Goal: Task Accomplishment & Management: Manage account settings

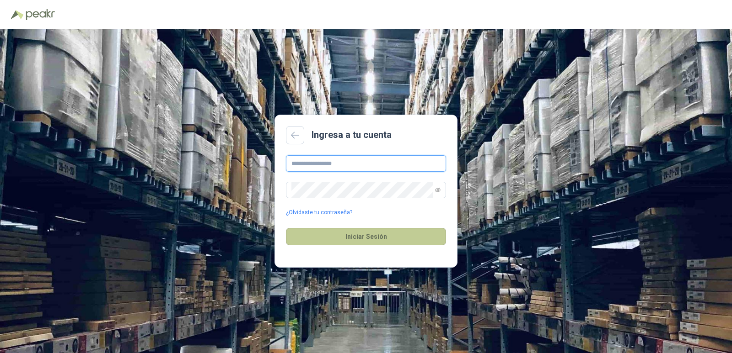
type input "**********"
click at [421, 228] on button "Iniciar Sesión" at bounding box center [366, 236] width 160 height 17
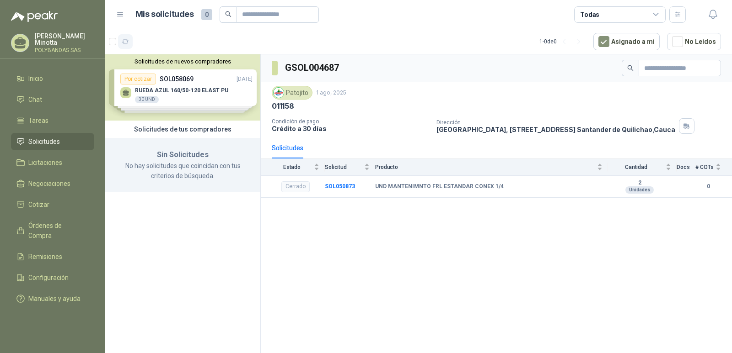
click at [128, 43] on icon "button" at bounding box center [125, 41] width 7 height 5
click at [58, 45] on p "Solanyi Andrea Minotta" at bounding box center [64, 39] width 59 height 13
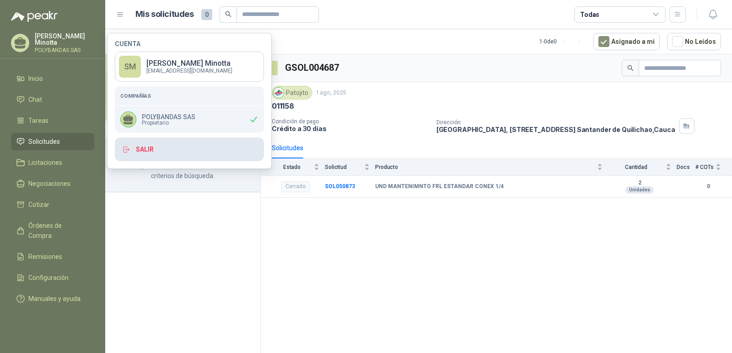
click at [156, 152] on button "Salir" at bounding box center [189, 150] width 149 height 24
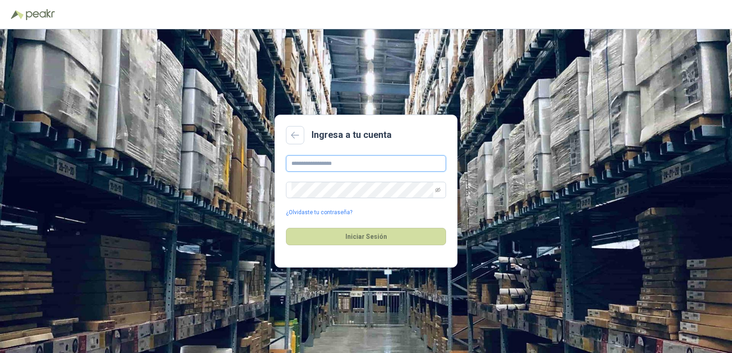
type input "**********"
click at [342, 235] on button "Iniciar Sesión" at bounding box center [366, 236] width 160 height 17
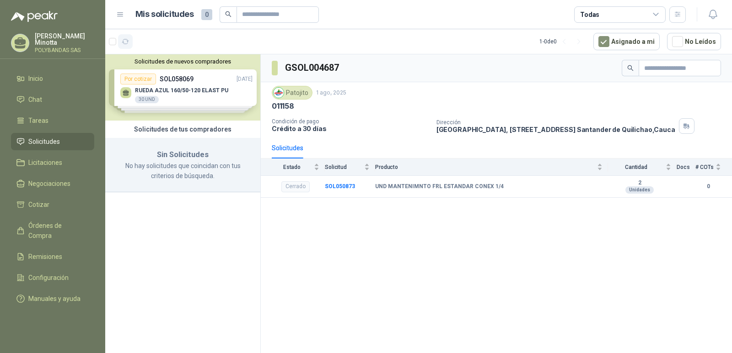
click at [129, 43] on button "button" at bounding box center [125, 41] width 15 height 15
click at [51, 37] on p "Solanyi Andrea Minotta" at bounding box center [64, 39] width 59 height 13
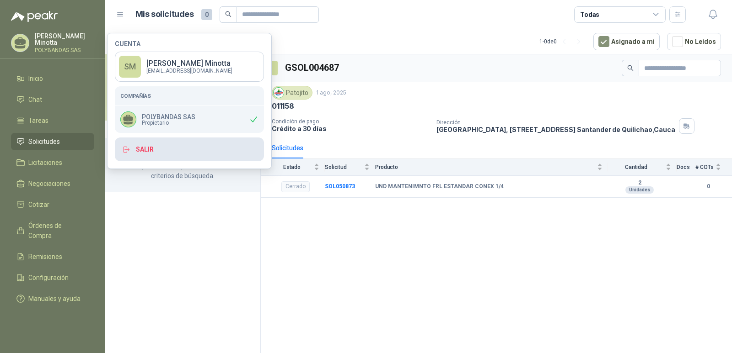
click at [147, 153] on button "Salir" at bounding box center [189, 150] width 149 height 24
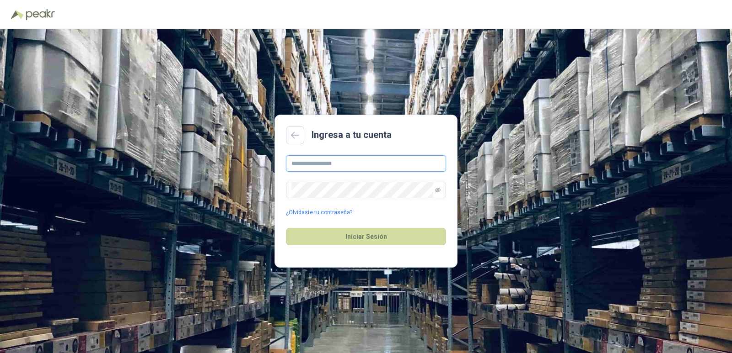
type input "**********"
click at [346, 244] on button "Iniciar Sesión" at bounding box center [366, 236] width 160 height 17
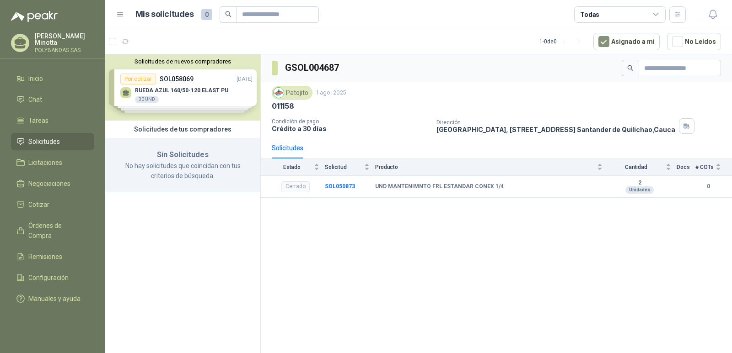
click at [184, 62] on button "Solicitudes de nuevos compradores" at bounding box center [183, 61] width 148 height 7
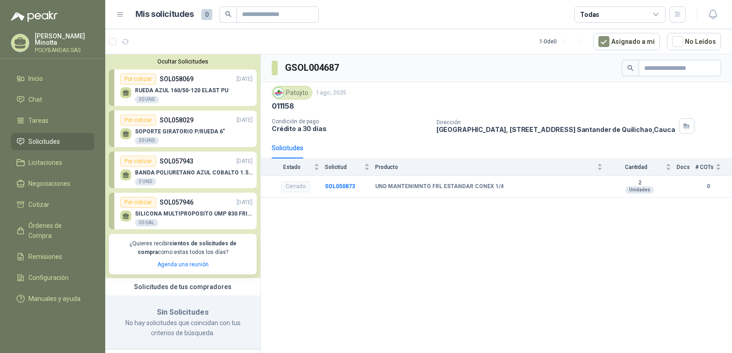
click at [184, 62] on button "Ocultar Solicitudes" at bounding box center [183, 61] width 148 height 7
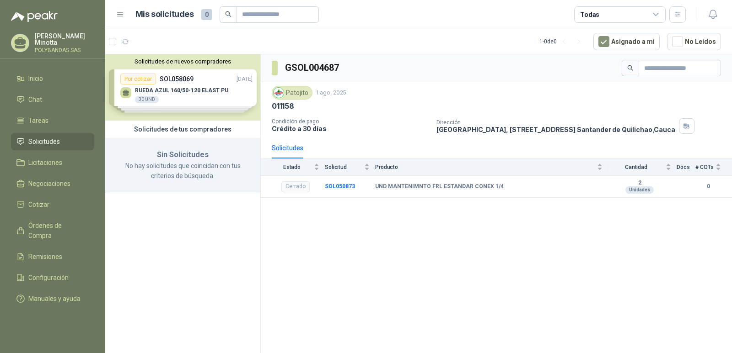
click at [133, 43] on article "1 - 0 de 0 Asignado a mi No Leídos" at bounding box center [418, 41] width 626 height 25
click at [128, 42] on icon "button" at bounding box center [126, 42] width 8 height 8
click at [57, 37] on p "Solanyi [PERSON_NAME]" at bounding box center [64, 39] width 59 height 13
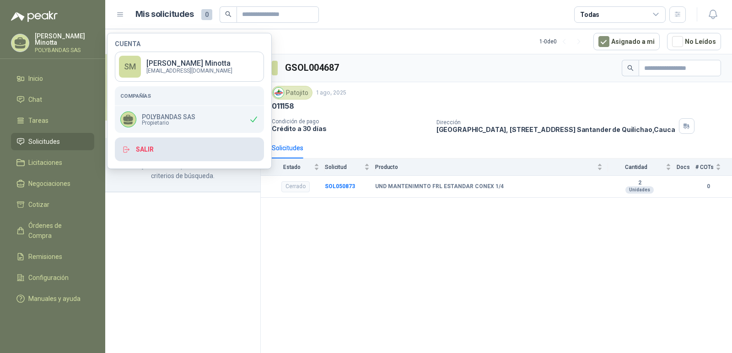
click at [198, 153] on button "Salir" at bounding box center [189, 150] width 149 height 24
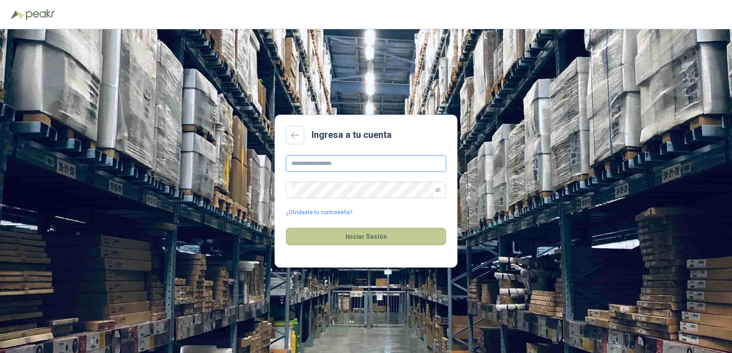
type input "**********"
click at [351, 244] on button "Iniciar Sesión" at bounding box center [366, 236] width 160 height 17
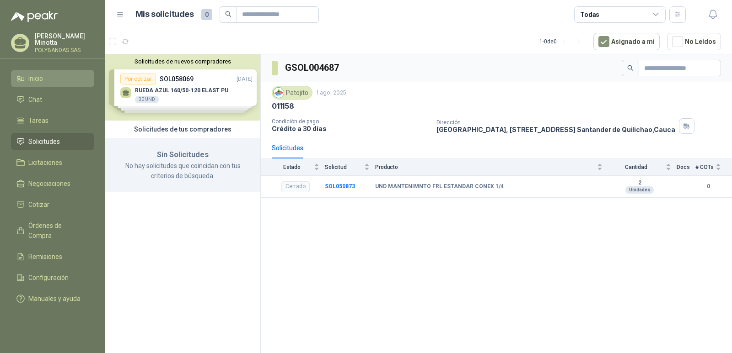
click at [38, 78] on span "Inicio" at bounding box center [35, 79] width 15 height 10
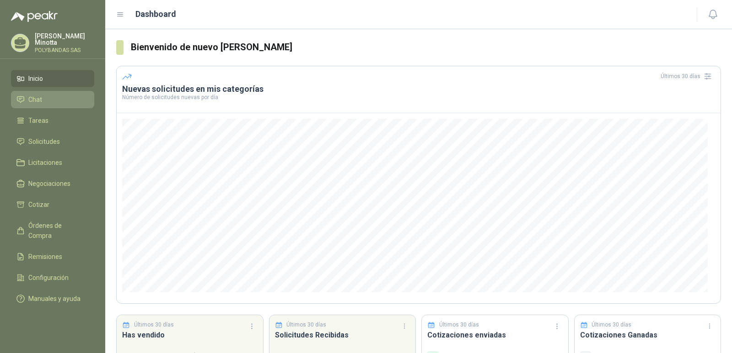
click at [34, 103] on span "Chat" at bounding box center [35, 100] width 14 height 10
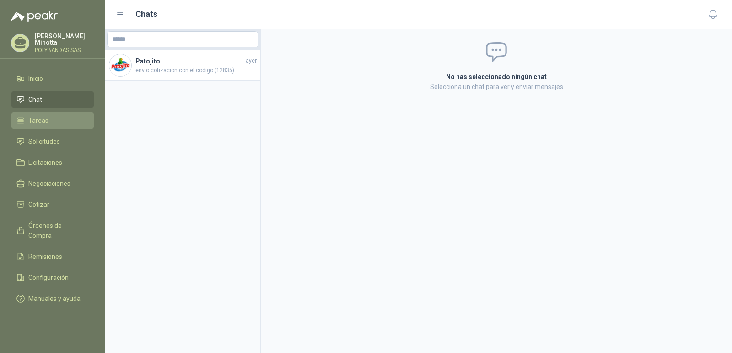
click at [32, 112] on link "Tareas" at bounding box center [52, 120] width 83 height 17
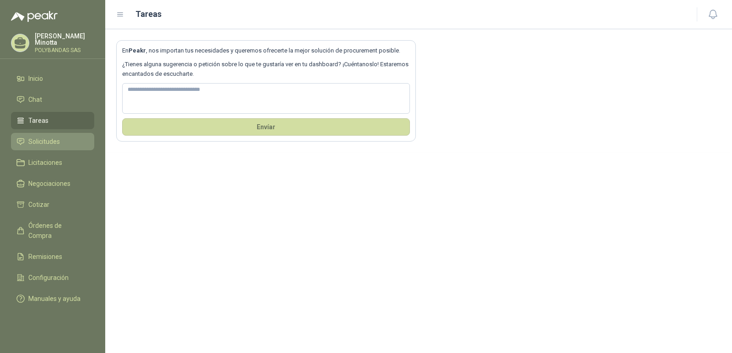
click at [36, 141] on span "Solicitudes" at bounding box center [44, 142] width 32 height 10
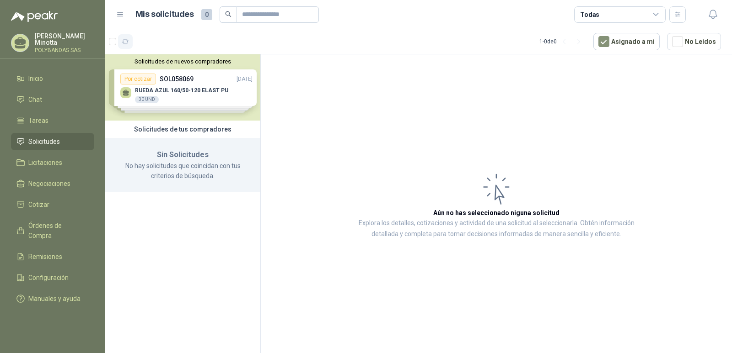
click at [125, 39] on icon "button" at bounding box center [126, 42] width 8 height 8
click at [126, 44] on icon "button" at bounding box center [125, 41] width 7 height 5
click at [150, 62] on button "Solicitudes de nuevos compradores" at bounding box center [183, 61] width 148 height 7
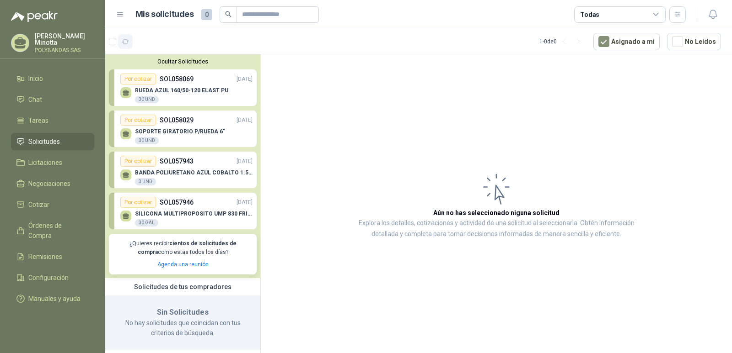
click at [127, 43] on icon "button" at bounding box center [126, 42] width 8 height 8
click at [200, 60] on button "Ocultar Solicitudes" at bounding box center [183, 61] width 148 height 7
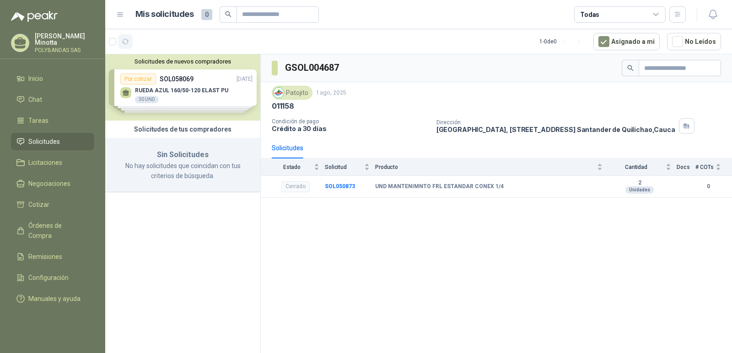
click at [125, 43] on icon "button" at bounding box center [126, 42] width 8 height 8
click at [161, 64] on button "Solicitudes de nuevos compradores" at bounding box center [183, 61] width 148 height 7
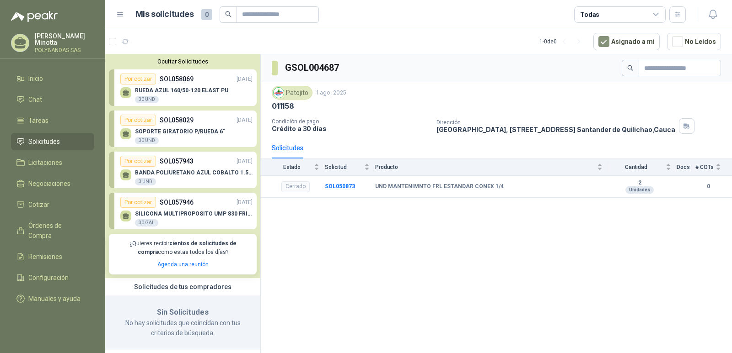
click at [161, 64] on button "Ocultar Solicitudes" at bounding box center [183, 61] width 148 height 7
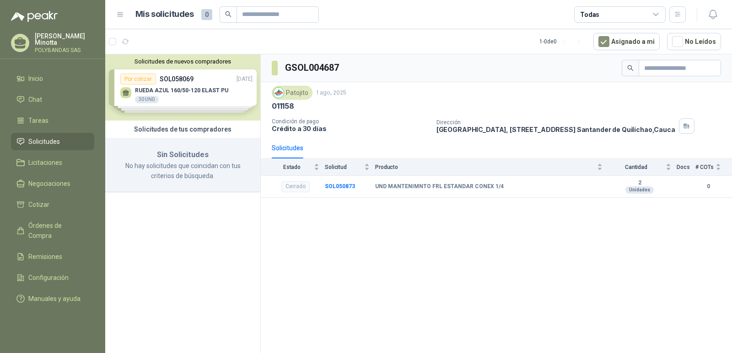
click at [59, 48] on p "POLYBANDAS SAS" at bounding box center [64, 50] width 59 height 5
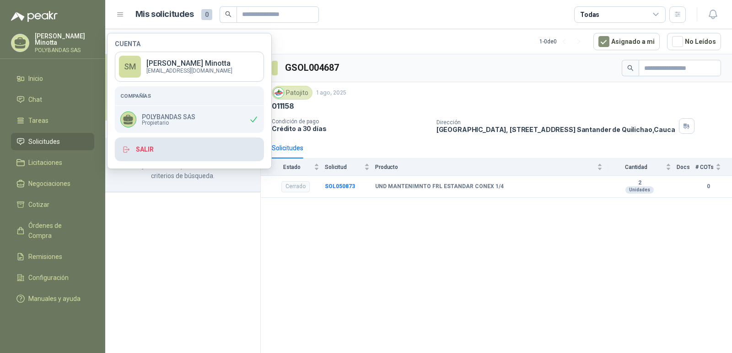
click at [227, 150] on button "Salir" at bounding box center [189, 150] width 149 height 24
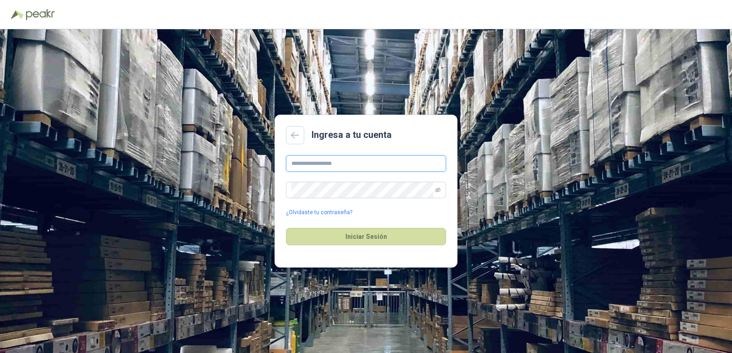
type input "**********"
click at [383, 240] on button "Iniciar Sesión" at bounding box center [366, 236] width 160 height 17
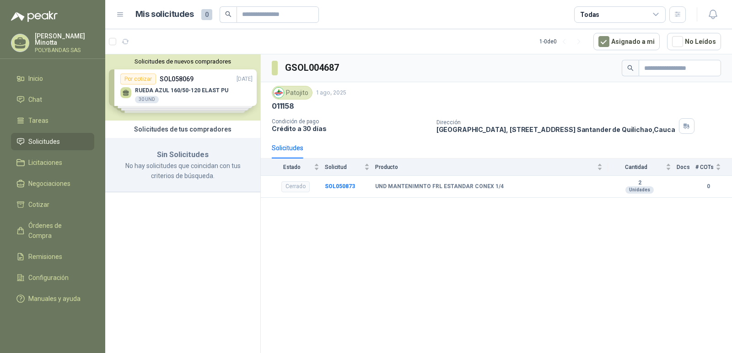
click at [78, 47] on div "[PERSON_NAME] [PERSON_NAME] SAS" at bounding box center [64, 43] width 59 height 20
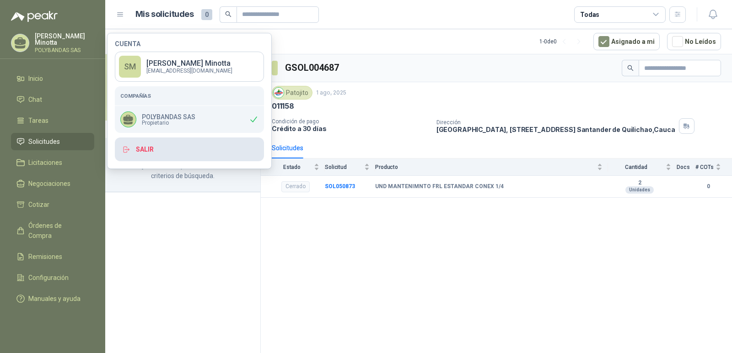
click at [221, 160] on button "Salir" at bounding box center [189, 150] width 149 height 24
